Goal: Task Accomplishment & Management: Manage account settings

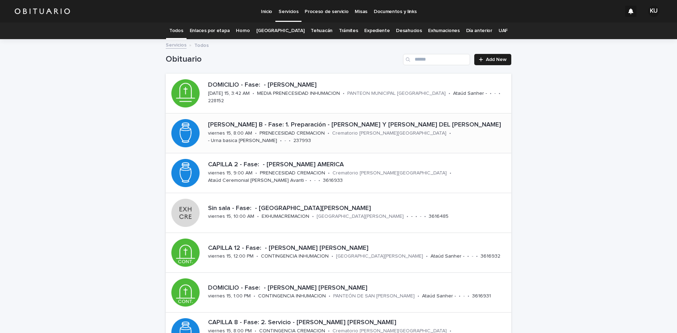
click at [301, 124] on p "[PERSON_NAME] B - Fase: 1. Preparación - [PERSON_NAME] Y [PERSON_NAME] DEL [PER…" at bounding box center [358, 125] width 300 height 8
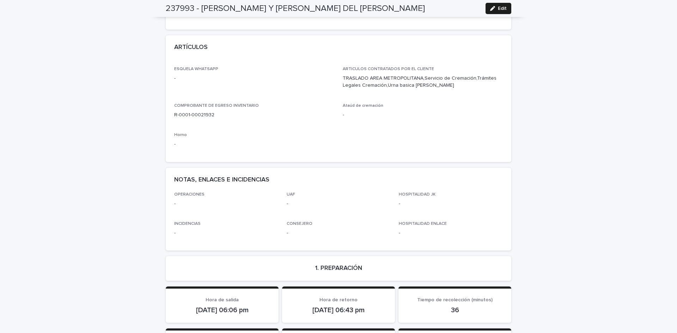
scroll to position [357, 0]
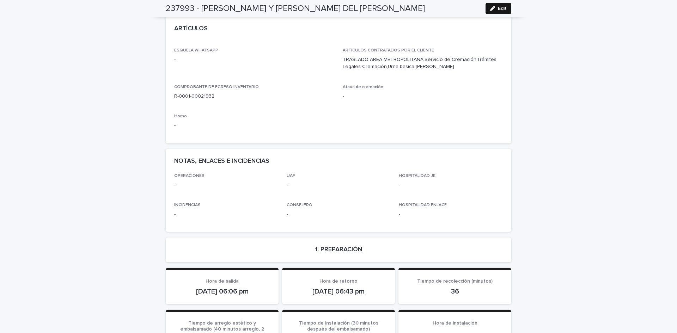
click at [494, 8] on div "button" at bounding box center [494, 8] width 8 height 5
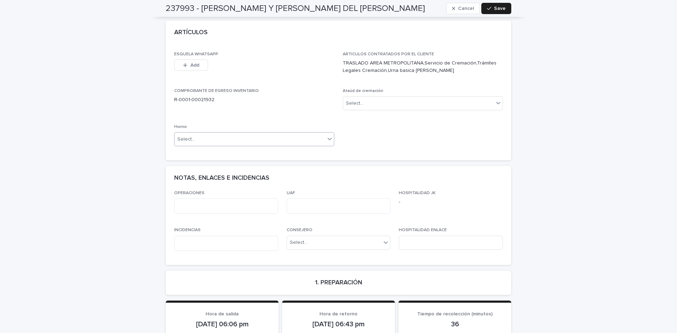
click at [327, 138] on icon at bounding box center [329, 139] width 4 height 2
click at [187, 141] on span "Horno A" at bounding box center [186, 140] width 22 height 8
click at [498, 99] on icon at bounding box center [497, 102] width 7 height 7
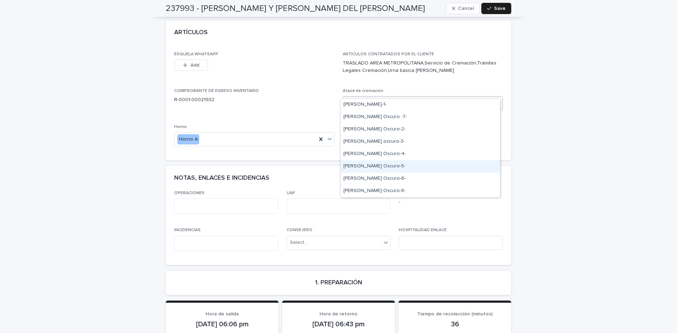
click at [374, 167] on div "[PERSON_NAME] Oscuro-5-" at bounding box center [419, 166] width 159 height 12
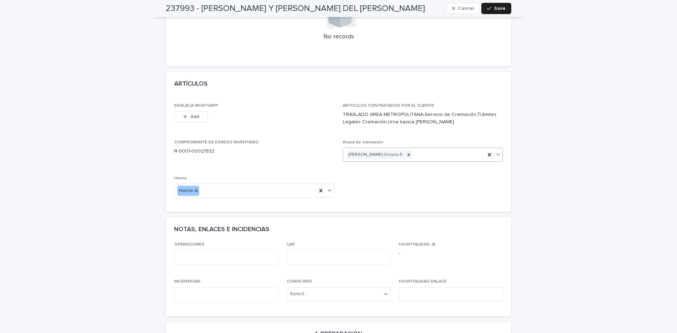
scroll to position [272, 0]
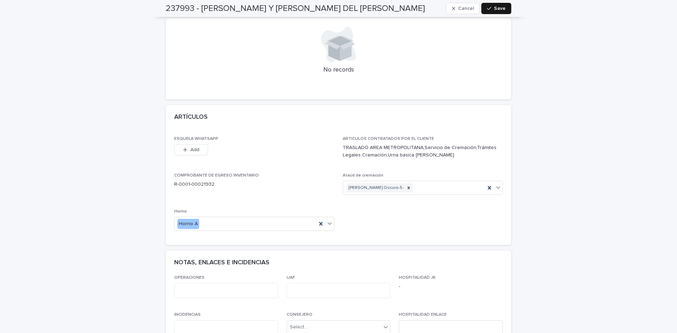
click at [497, 10] on span "Save" at bounding box center [500, 8] width 12 height 5
